Goal: Navigation & Orientation: Find specific page/section

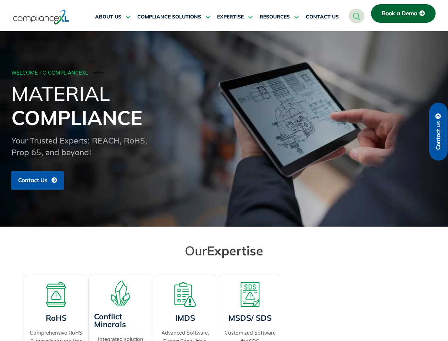
click at [279, 17] on span "RESOURCES" at bounding box center [275, 17] width 30 height 6
